Goal: Task Accomplishment & Management: Use online tool/utility

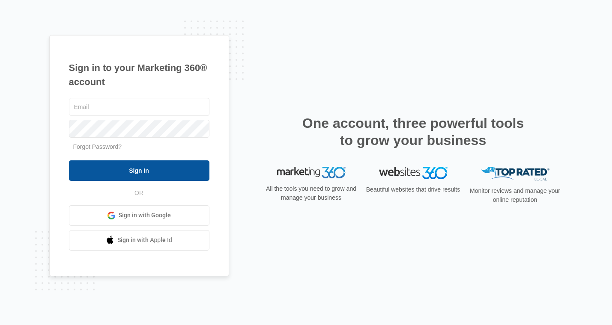
type input "kyle.knoop@madwire.com"
click at [146, 168] on input "Sign In" at bounding box center [139, 171] width 140 height 21
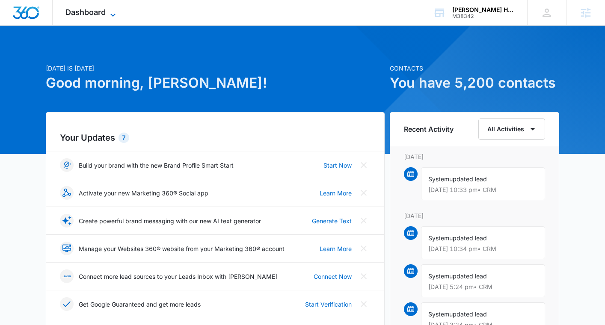
click at [113, 15] on icon at bounding box center [112, 14] width 5 height 3
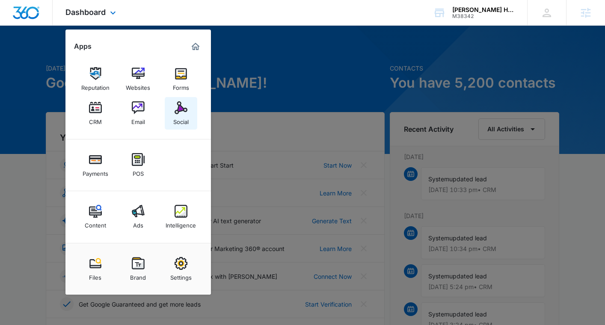
click at [178, 110] on img at bounding box center [181, 107] width 13 height 13
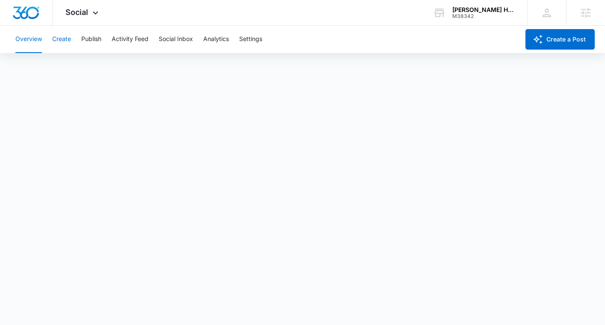
click at [68, 39] on button "Create" at bounding box center [61, 39] width 19 height 27
click at [69, 6] on div "Social Apps Reputation Websites Forms CRM Email Social Payments POS Content Ads…" at bounding box center [83, 12] width 61 height 25
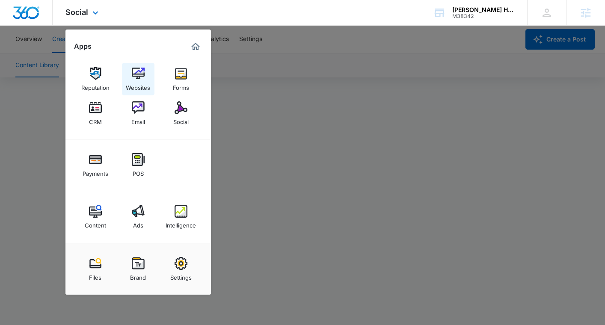
click at [134, 76] on img at bounding box center [138, 73] width 13 height 13
